Goal: Contribute content

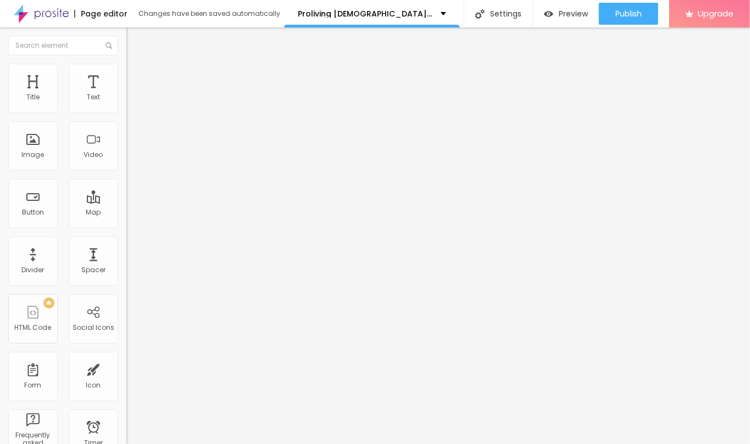
click at [126, 66] on img at bounding box center [131, 69] width 10 height 10
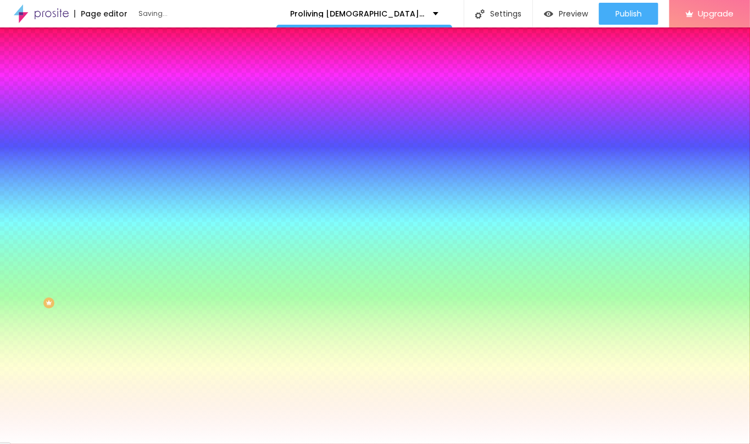
click at [126, 101] on span "Change image" at bounding box center [155, 96] width 59 height 9
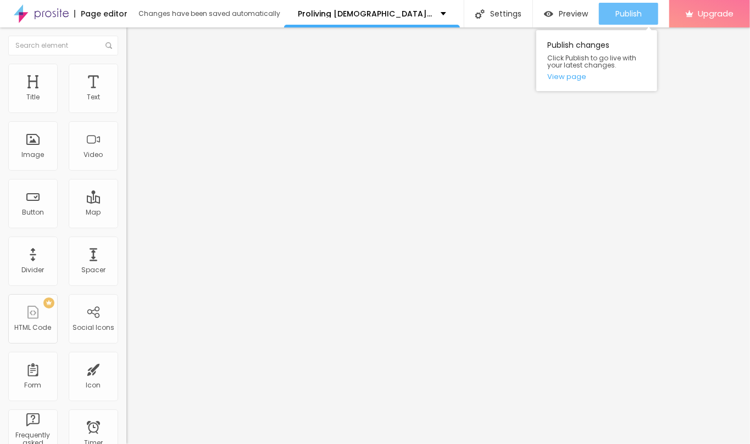
click at [615, 16] on span "Publish" at bounding box center [628, 13] width 26 height 9
click at [574, 81] on div "Publish changes Click Publish to go live with your latest changes. View page" at bounding box center [596, 60] width 121 height 61
click at [568, 77] on link "View page" at bounding box center [596, 76] width 99 height 7
